Goal: Task Accomplishment & Management: Manage account settings

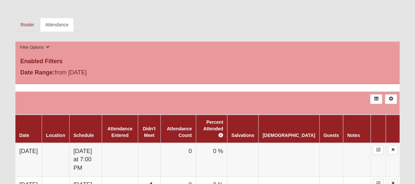
scroll to position [328, 0]
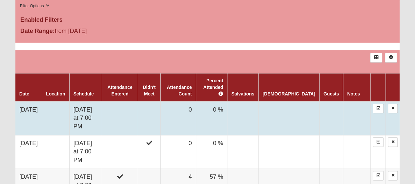
click at [131, 105] on td at bounding box center [120, 118] width 36 height 34
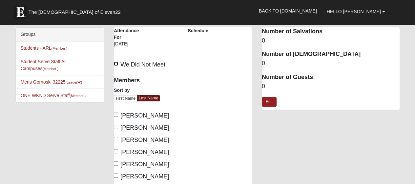
click at [115, 64] on input "We Did Not Meet" at bounding box center [116, 63] width 4 height 4
checkbox input "true"
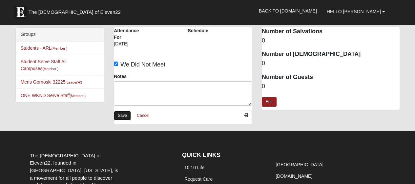
click at [121, 115] on link "Save" at bounding box center [122, 116] width 17 height 10
